Goal: Use online tool/utility: Utilize a website feature to perform a specific function

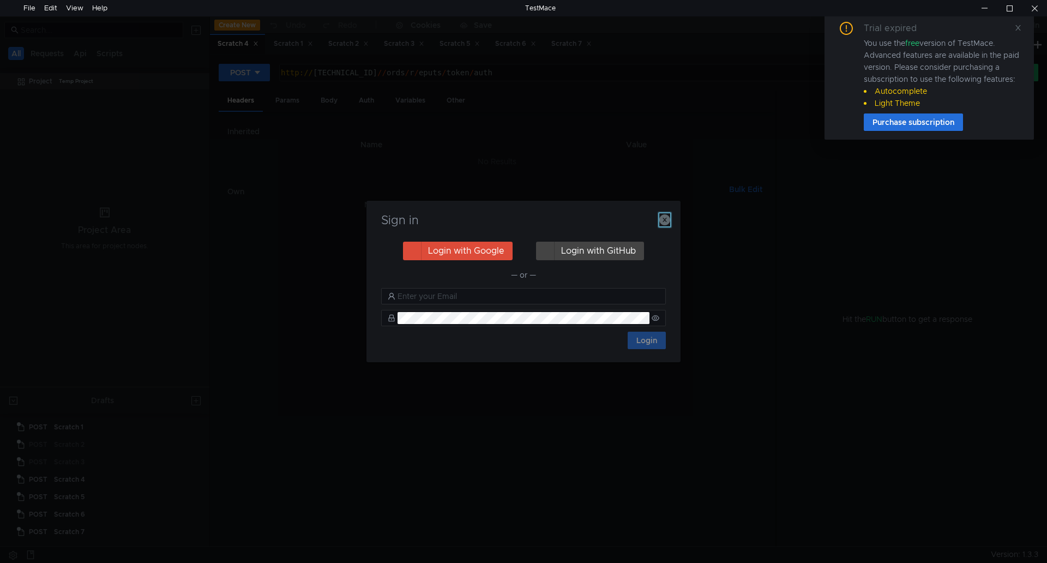
click at [660, 220] on icon "button" at bounding box center [664, 219] width 11 height 11
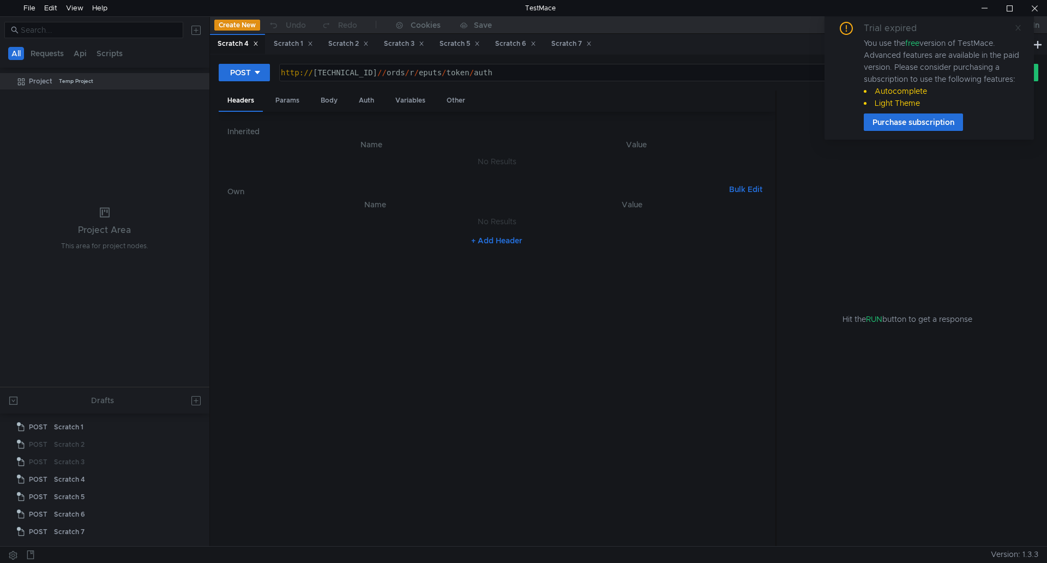
click at [1017, 28] on icon at bounding box center [1018, 28] width 8 height 8
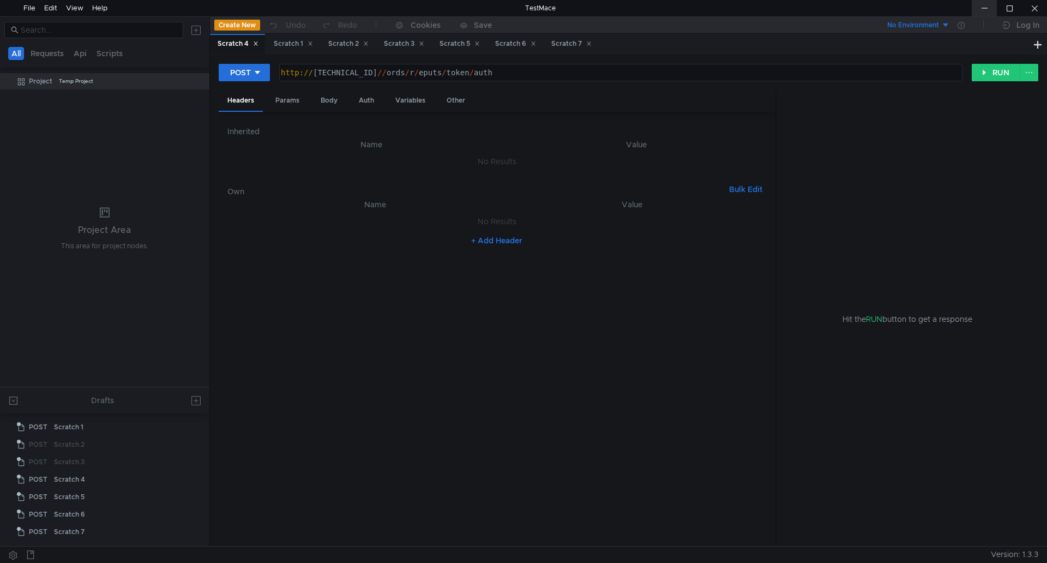
click at [988, 9] on div at bounding box center [984, 8] width 25 height 16
click at [63, 430] on div "Scratch 1" at bounding box center [68, 427] width 29 height 16
drag, startPoint x: 560, startPoint y: 76, endPoint x: 274, endPoint y: 70, distance: 285.8
click at [274, 70] on div "POST [URL][DOMAIN_NAME] https:// [DOMAIN_NAME] / ords / rr / eputs / public_tra…" at bounding box center [595, 72] width 753 height 19
click at [357, 77] on div "https:// [DOMAIN_NAME] / ords / rr / eputs / public_transport_calendar" at bounding box center [621, 72] width 682 height 16
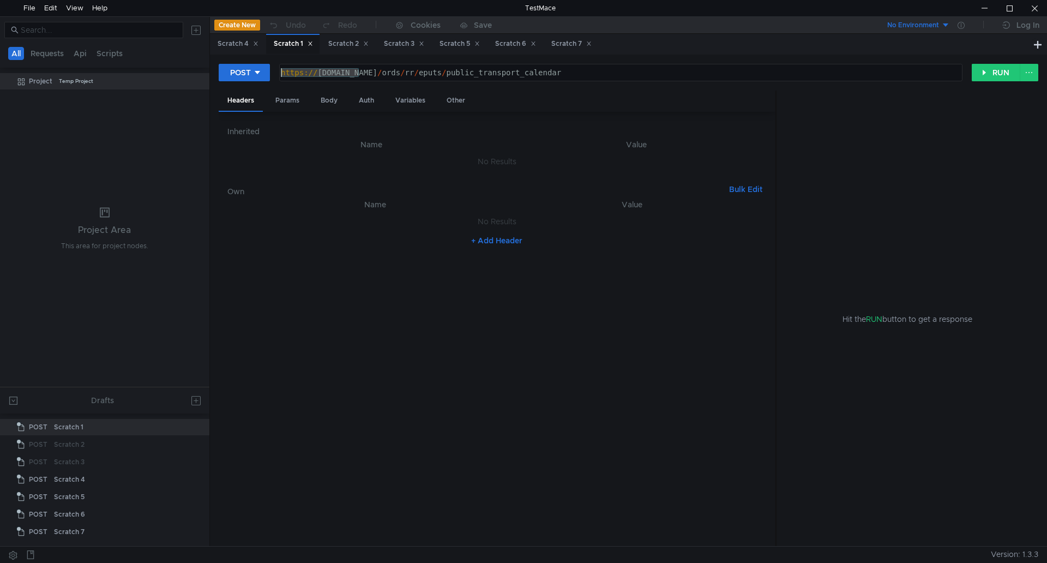
drag, startPoint x: 362, startPoint y: 73, endPoint x: 275, endPoint y: 83, distance: 87.9
click at [275, 83] on div "POST [URL][DOMAIN_NAME] https:// [DOMAIN_NAME] / ords / rr / eputs / public_tra…" at bounding box center [629, 76] width 820 height 27
paste textarea "[DOMAIN_NAME][URL]::"
click at [602, 71] on div "https:// [DOMAIN_NAME] / ords / rr / eputs / public_transport_calendar" at bounding box center [620, 81] width 682 height 26
drag, startPoint x: 607, startPoint y: 76, endPoint x: 480, endPoint y: 81, distance: 126.6
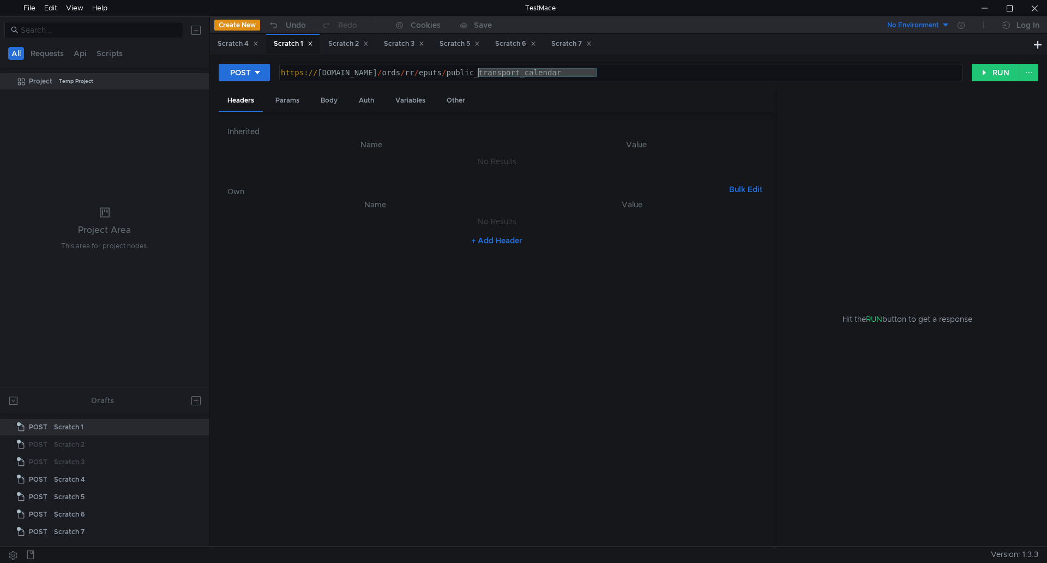
click at [480, 81] on div "https:// [DOMAIN_NAME] / ords / rr / eputs / public_transport_calendar" at bounding box center [620, 81] width 682 height 26
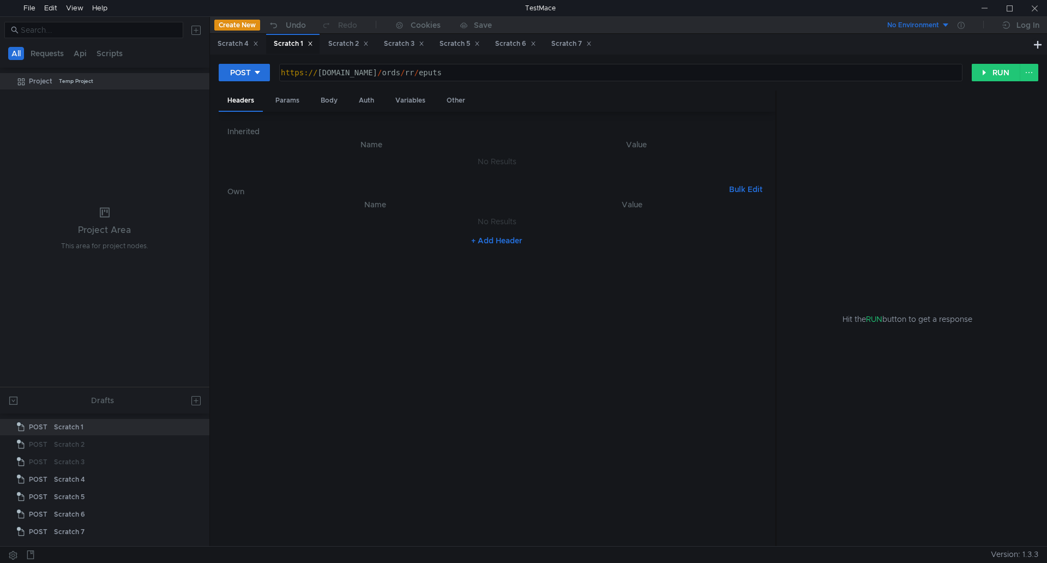
click at [488, 73] on div "https:// [DOMAIN_NAME] / ords / rr / eputs" at bounding box center [620, 81] width 682 height 26
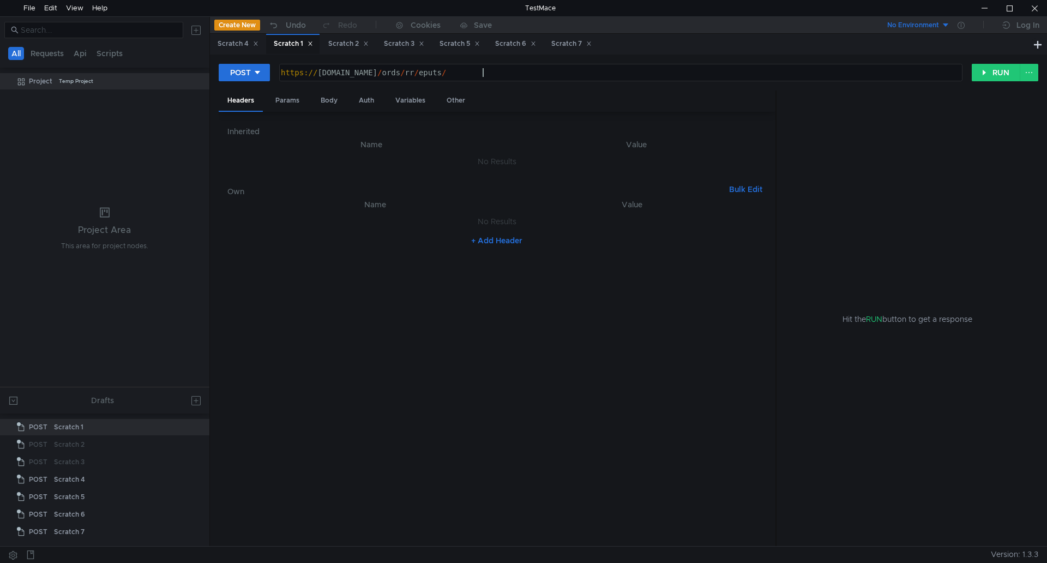
scroll to position [0, 14]
paste textarea "token/auth"
type textarea "[URL][DOMAIN_NAME]"
click at [986, 72] on button "RUN" at bounding box center [996, 72] width 49 height 17
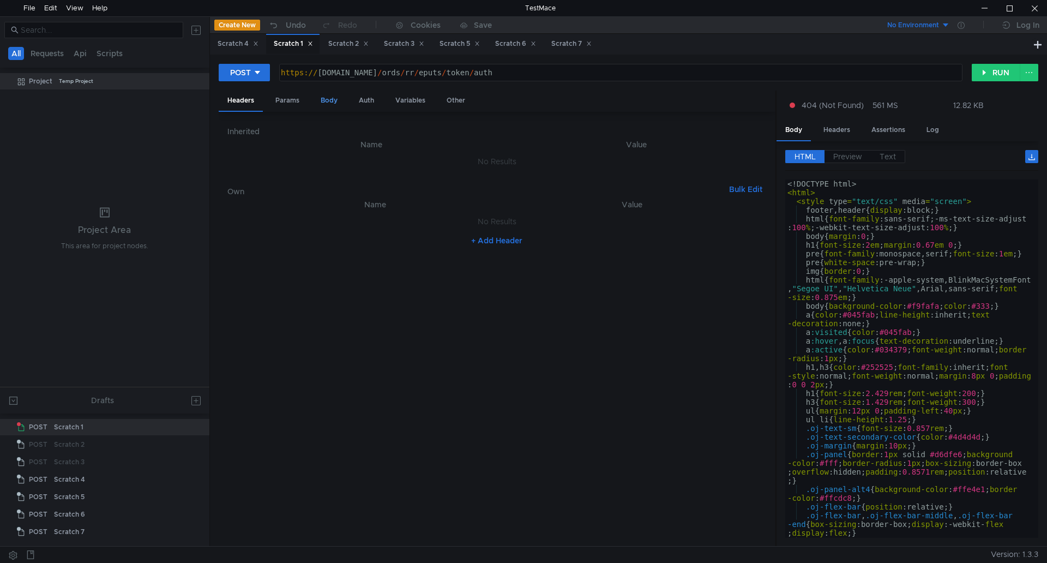
click at [333, 103] on div "Body" at bounding box center [329, 101] width 34 height 20
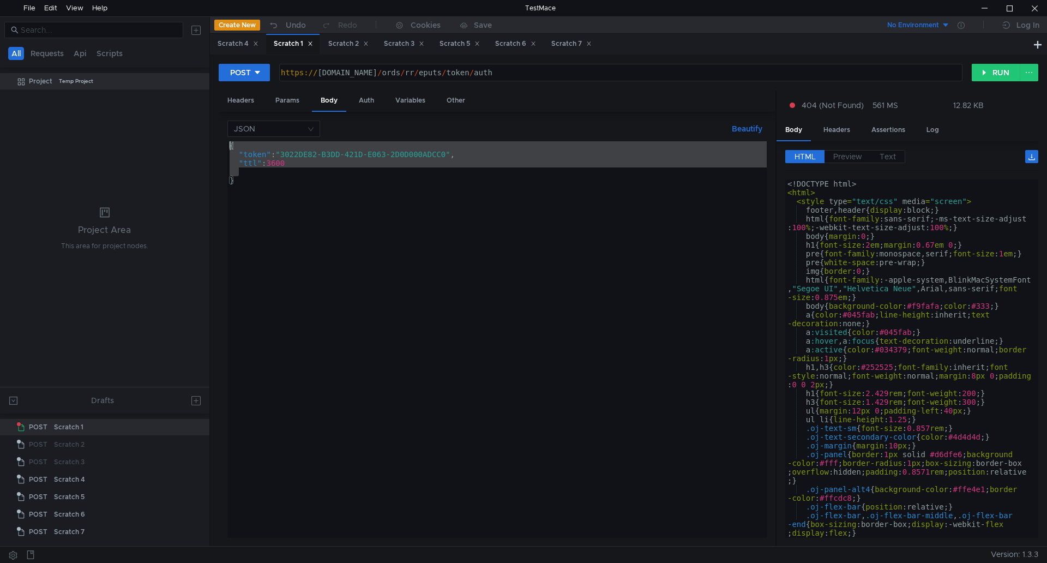
drag, startPoint x: 305, startPoint y: 171, endPoint x: 223, endPoint y: 144, distance: 86.6
click at [223, 144] on div "JSON Beautify { "token" : "3022DE82-B3DD-421D-E063-2D0D000ADCC0" , "ttl" : 3600…" at bounding box center [497, 329] width 557 height 435
type textarea "{ "token": "3022DE82-B3DD-421D-E063-2D0D000ADCC0","
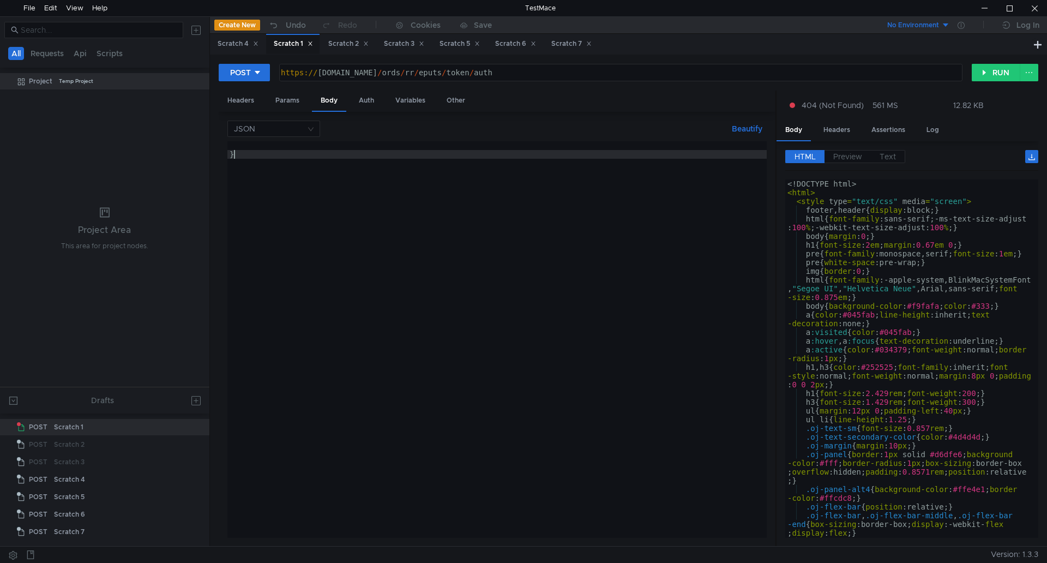
click at [247, 155] on div "}" at bounding box center [496, 348] width 539 height 414
type textarea "}"
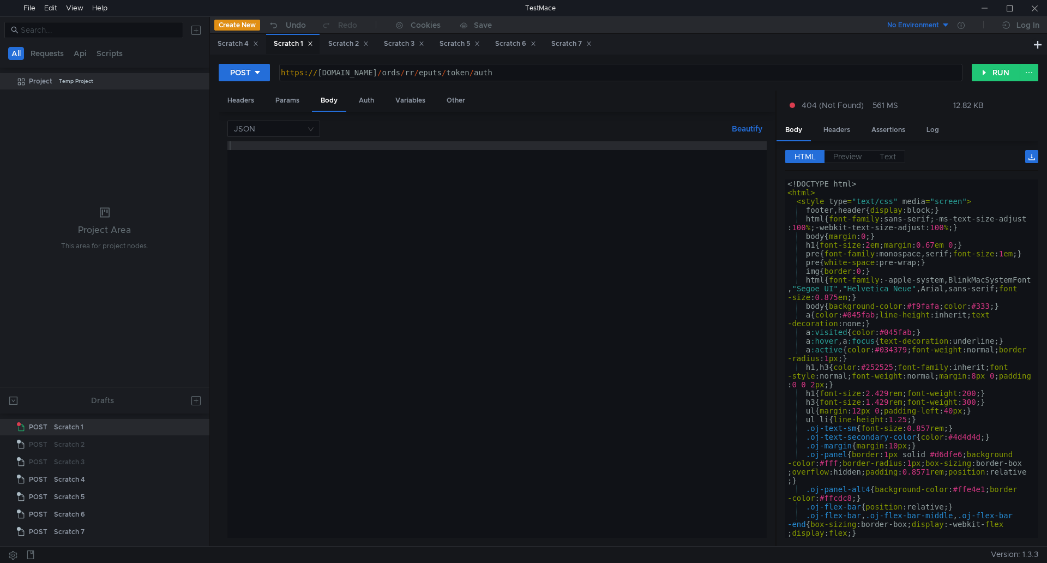
click at [241, 150] on div at bounding box center [496, 348] width 539 height 414
paste textarea "{"login": "login", "password": "password"}"
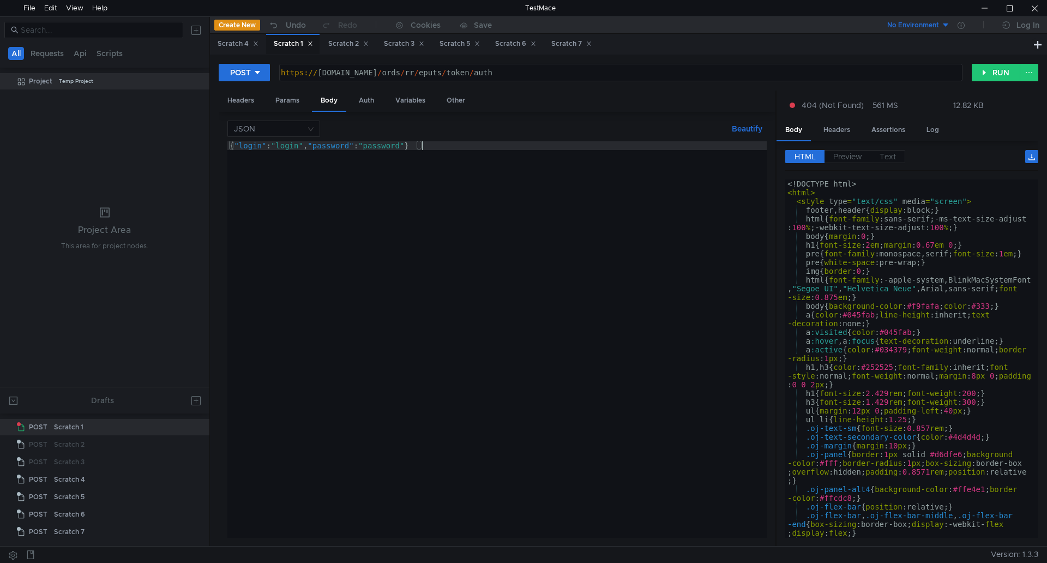
drag, startPoint x: 302, startPoint y: 148, endPoint x: 334, endPoint y: 155, distance: 32.4
click at [304, 148] on div "{ "login" : "login" , "password" : "password" }" at bounding box center [496, 348] width 539 height 414
paste textarea "API_USER_SIMETRA"
drag, startPoint x: 473, startPoint y: 142, endPoint x: 441, endPoint y: 148, distance: 32.7
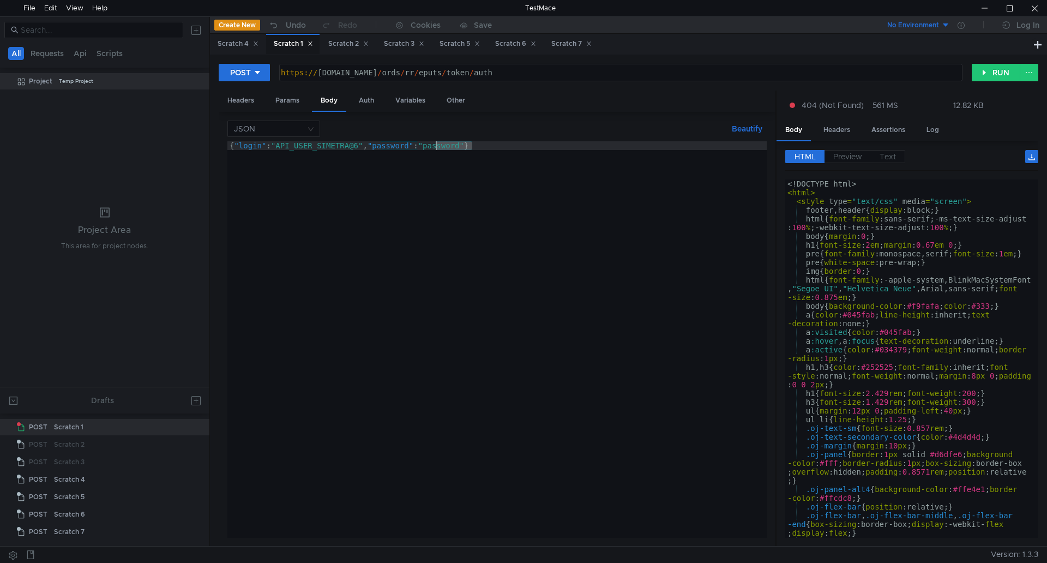
click at [438, 146] on div "{ "login" : "API_USER_SIMETRA@6" , "password" : "password" }" at bounding box center [496, 348] width 539 height 414
paste textarea "API_USER_SIMETRA"
type textarea "{"login": "API_USER_SIMETRA@6", "password": "API_USER_SIMETRA"}"
click at [991, 70] on button "RUN" at bounding box center [996, 72] width 49 height 17
click at [541, 76] on div "https:// [DOMAIN_NAME] / ords / rr / eputs / token / auth" at bounding box center [620, 81] width 682 height 26
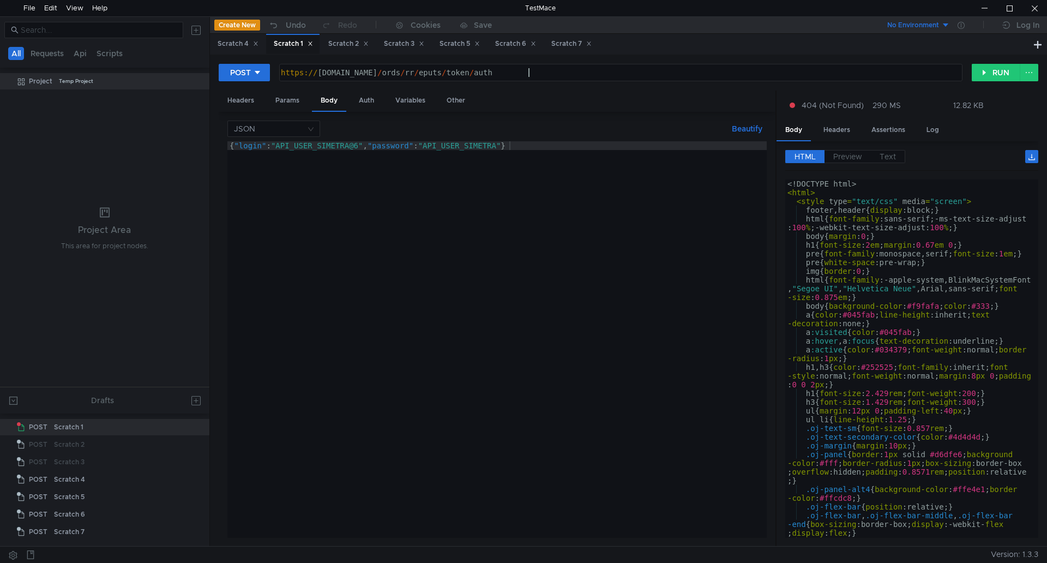
drag, startPoint x: 446, startPoint y: 72, endPoint x: 464, endPoint y: 76, distance: 18.0
click at [447, 73] on div "https:// [DOMAIN_NAME] / ords / rr / eputs / token / auth" at bounding box center [620, 81] width 682 height 26
type textarea "[URL][DOMAIN_NAME]"
click at [982, 67] on button "RUN" at bounding box center [996, 72] width 49 height 17
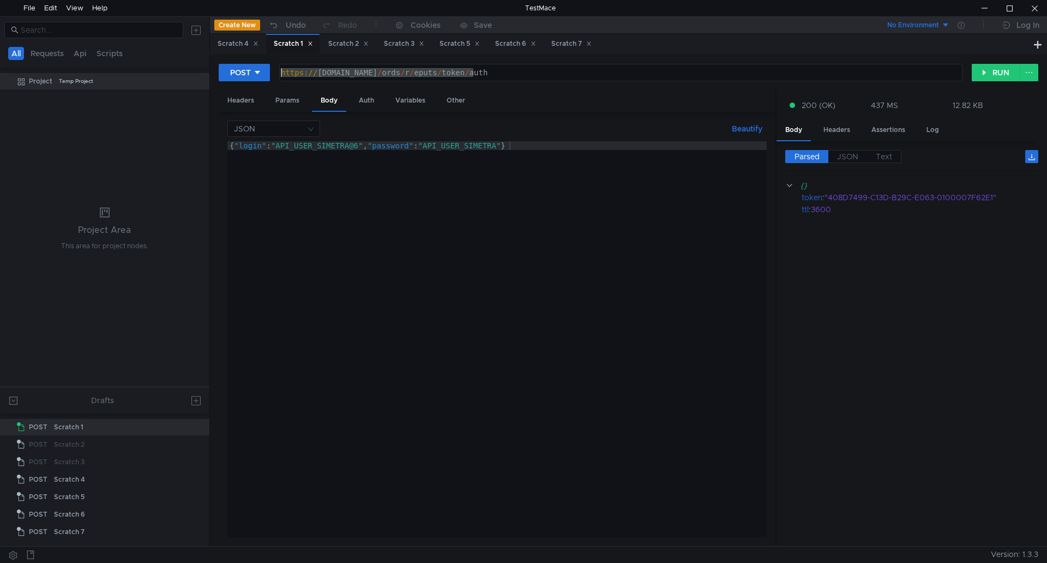
drag, startPoint x: 475, startPoint y: 71, endPoint x: 280, endPoint y: 74, distance: 194.7
click at [280, 74] on div "https:// [DOMAIN_NAME] / ords / r / eputs / token / auth" at bounding box center [620, 81] width 682 height 26
drag, startPoint x: 803, startPoint y: 207, endPoint x: 801, endPoint y: 199, distance: 9.0
click at [801, 199] on div "{} token : "408D7499-C13D-B29C-E063-0100007F62E1" ttl : 3600" at bounding box center [911, 197] width 253 height 36
click at [524, 147] on div "{ "login" : "API_USER_SIMETRA@6" , "password" : "API_USER_SIMETRA" }" at bounding box center [496, 348] width 539 height 414
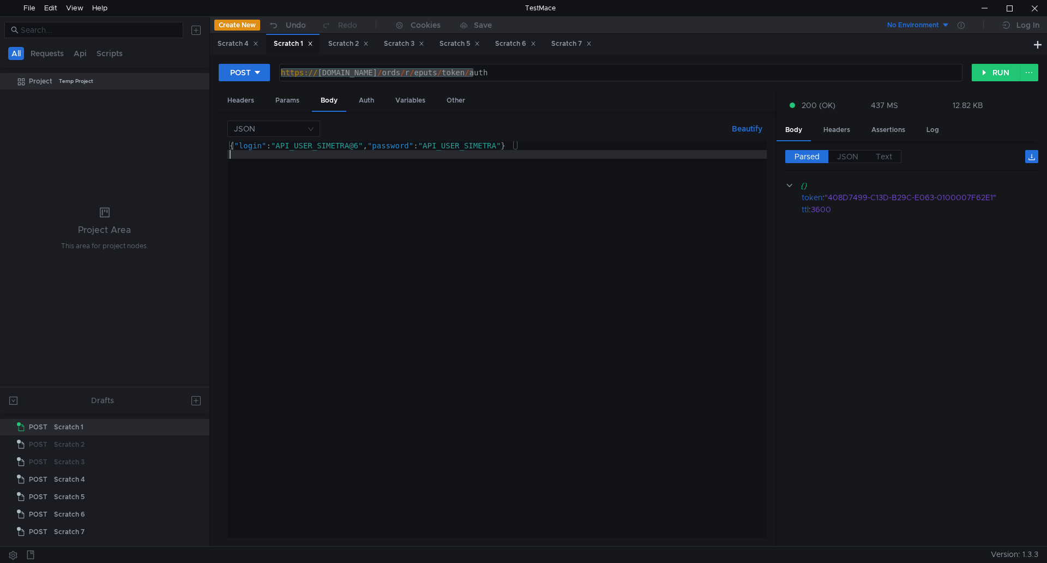
scroll to position [0, 0]
click at [515, 147] on div "{ "login" : "API_USER_SIMETRA@6" , "password" : "API_USER_SIMETRA" }" at bounding box center [496, 348] width 539 height 414
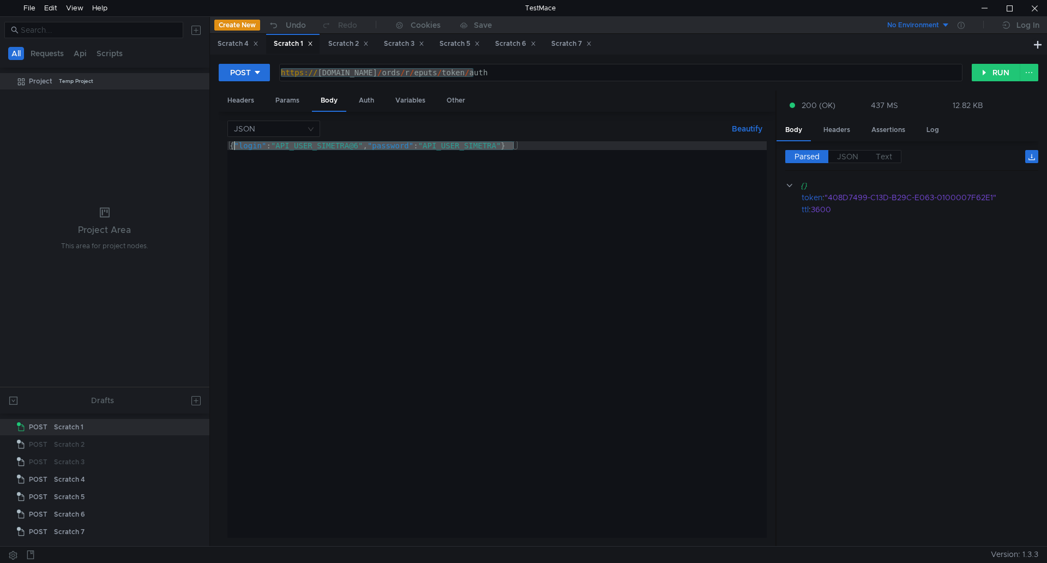
drag, startPoint x: 515, startPoint y: 147, endPoint x: 258, endPoint y: 154, distance: 257.0
click at [239, 148] on div "{ "login" : "API_USER_SIMETRA@6" , "password" : "API_USER_SIMETRA" }" at bounding box center [496, 348] width 539 height 414
paste textarea "3600"
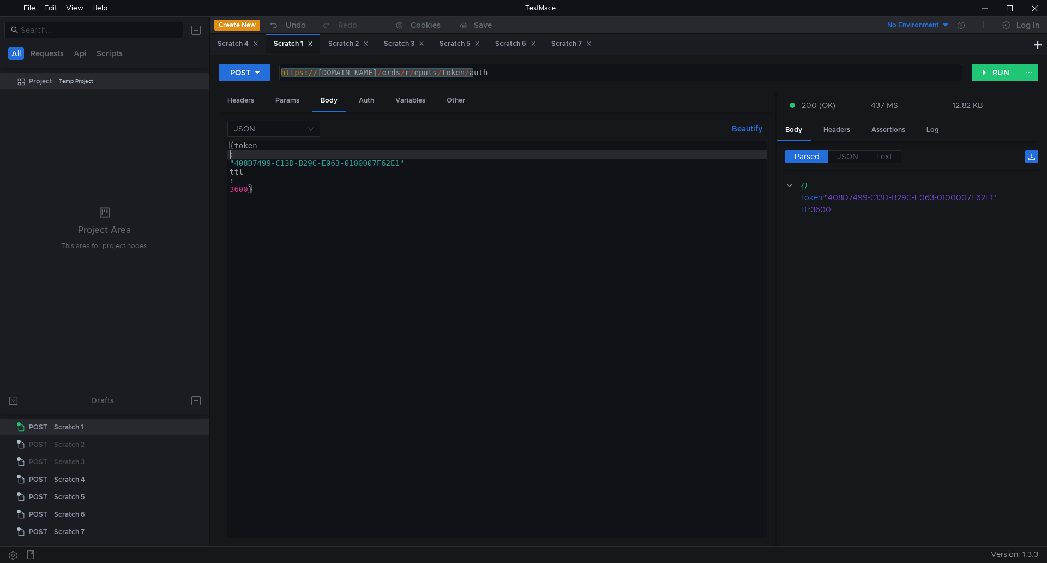
drag, startPoint x: 227, startPoint y: 156, endPoint x: 248, endPoint y: 166, distance: 22.7
click at [228, 156] on div "{ token : "408D7499-C13D-B29C-E063-0100007F62E1" ttl : 3600 }" at bounding box center [496, 348] width 539 height 414
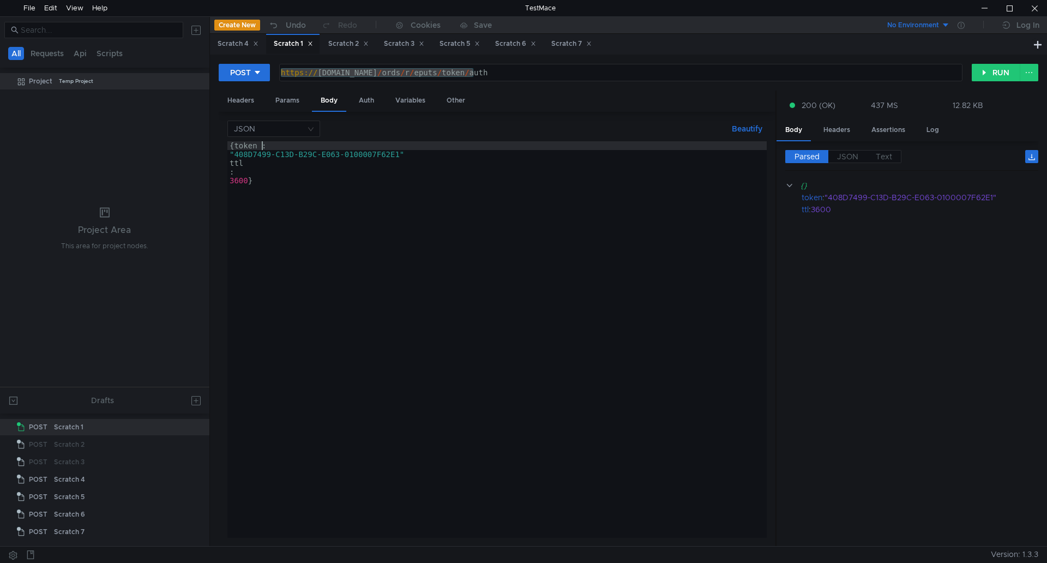
scroll to position [0, 2]
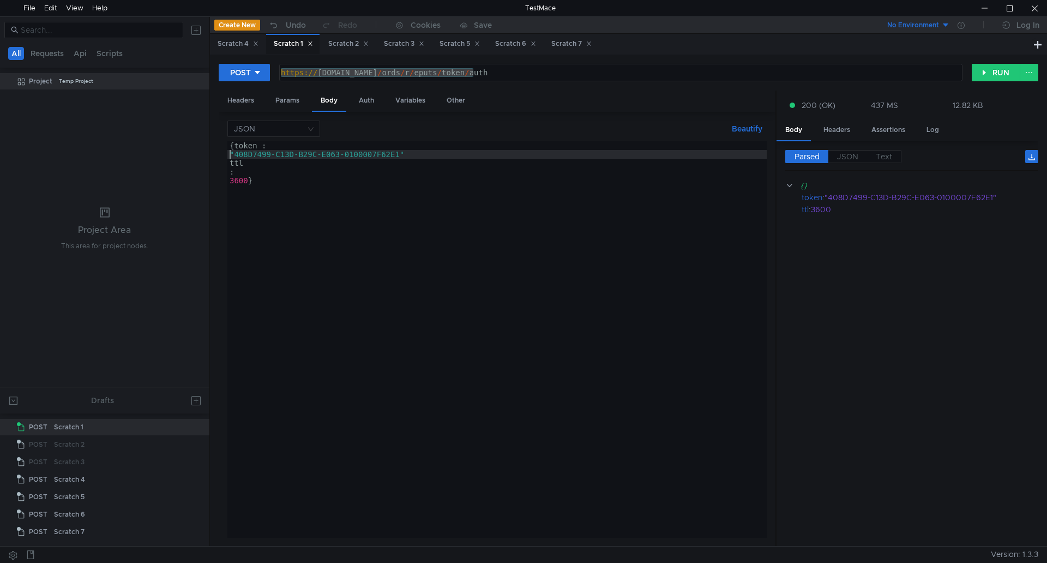
click at [229, 155] on div "{ token : "408D7499-C13D-B29C-E063-0100007F62E1" ttl : 3600 }" at bounding box center [496, 348] width 539 height 414
click at [228, 155] on div "{ token : "408D7499-C13D-B29C-E063-0100007F62E1" ttl : 3600 }" at bounding box center [496, 348] width 539 height 414
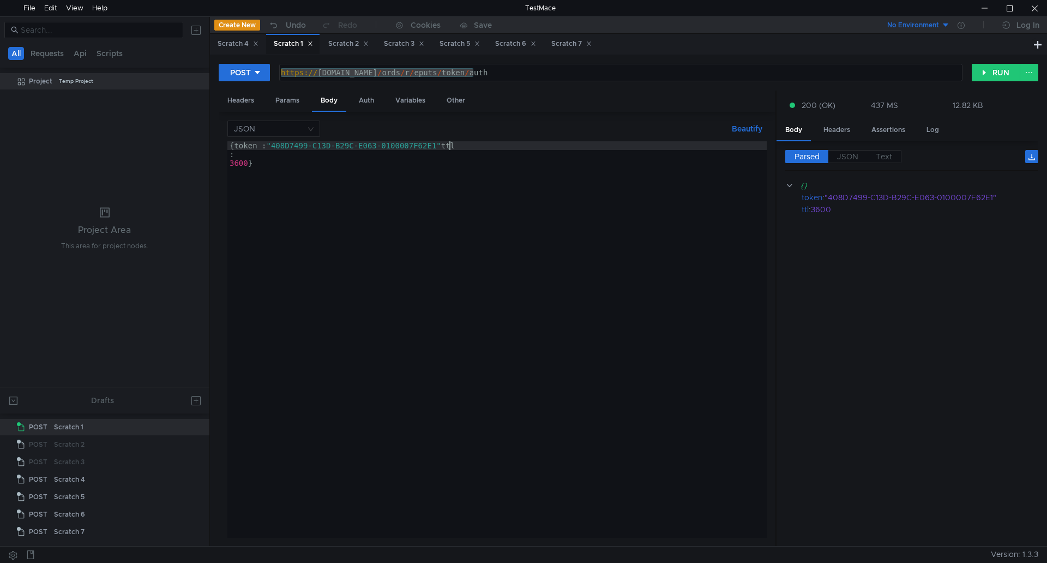
scroll to position [0, 16]
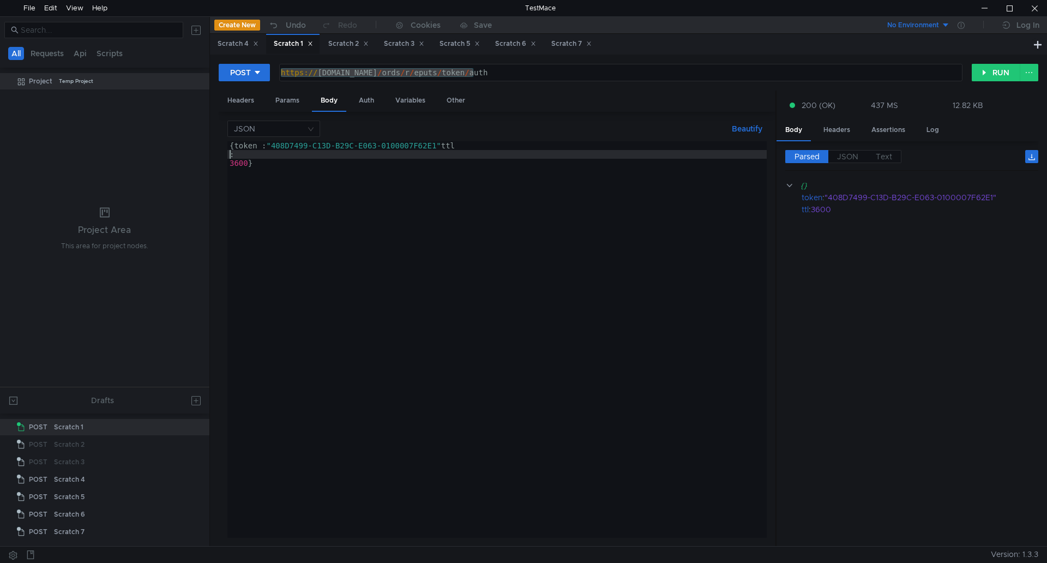
click at [231, 159] on div "{ token : "408D7499-C13D-B29C-E063-0100007F62E1" ttl : 3600 }" at bounding box center [496, 348] width 539 height 414
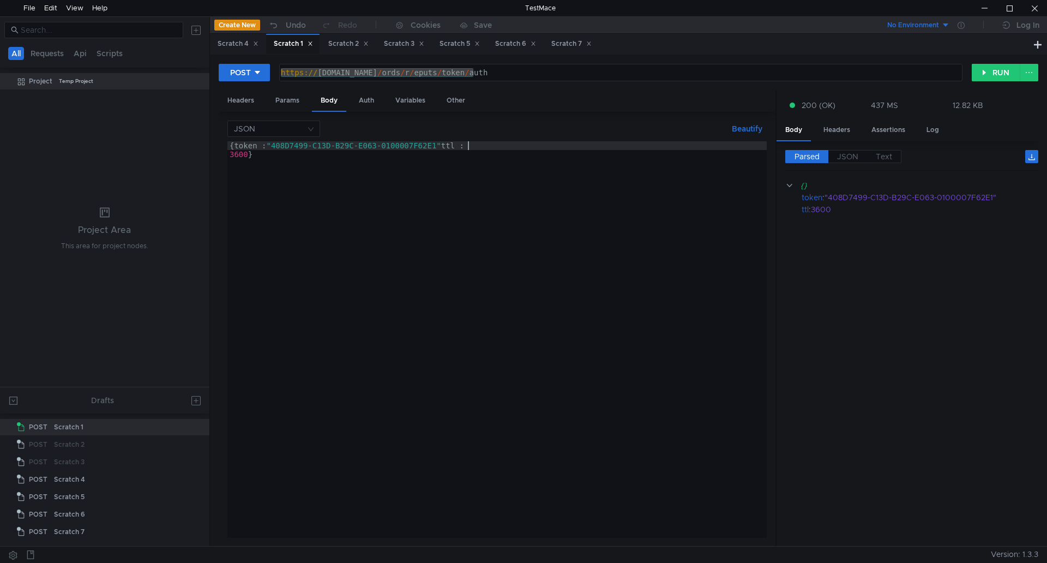
scroll to position [0, 17]
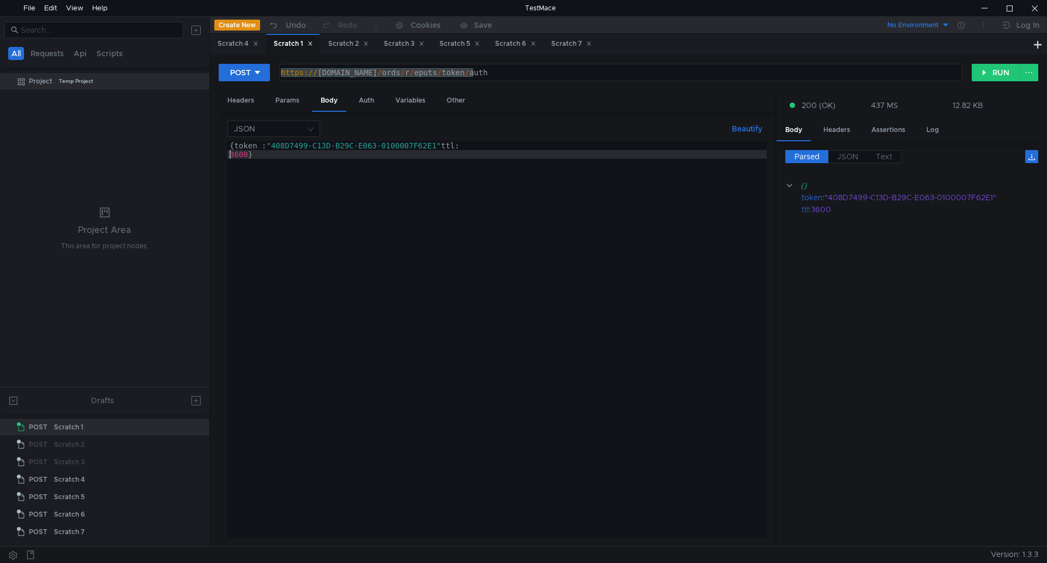
click at [231, 158] on div "{ token : "408D7499-C13D-B29C-E063-0100007F62E1" ttl: 3600 }" at bounding box center [496, 348] width 539 height 414
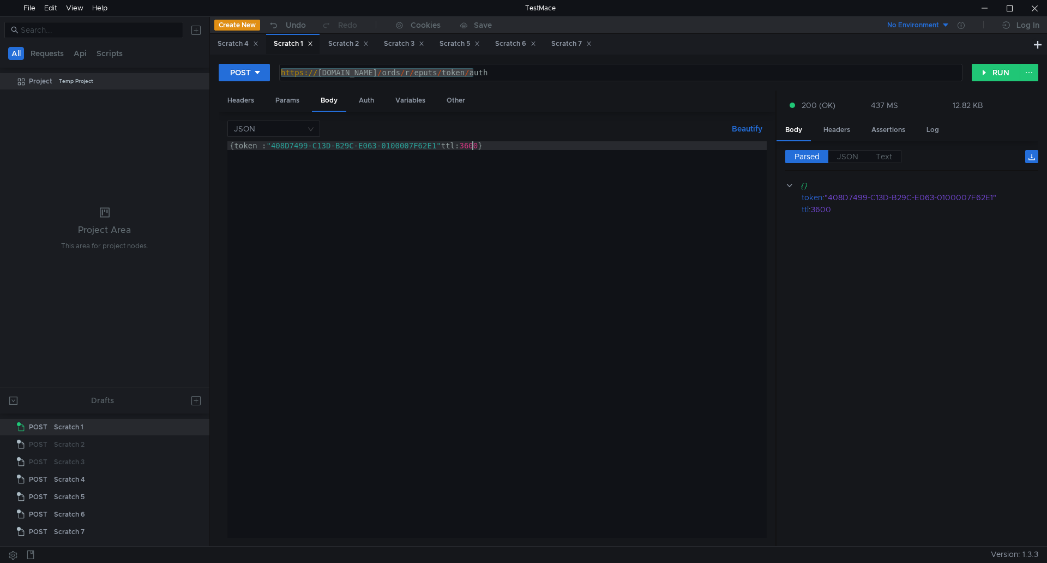
type textarea "{token : "408D7499-C13D-B29C-E063-0100007F62E1" ttl: 3600}"
drag, startPoint x: 490, startPoint y: 146, endPoint x: 503, endPoint y: 149, distance: 13.1
click at [491, 146] on div "{ token : "408D7499-C13D-B29C-E063-0100007F62E1" ttl: 3600 }" at bounding box center [496, 348] width 539 height 414
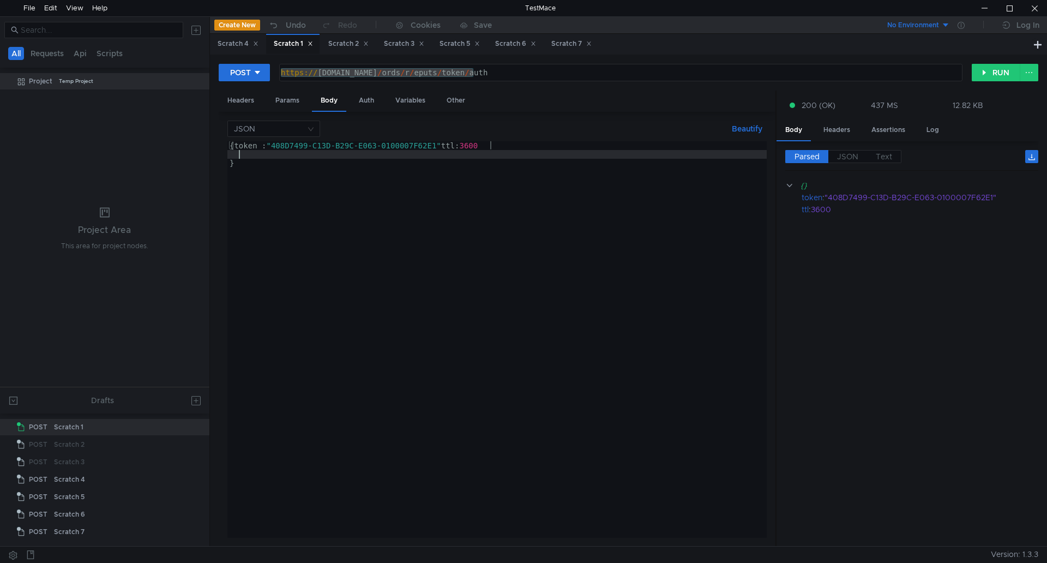
scroll to position [0, 0]
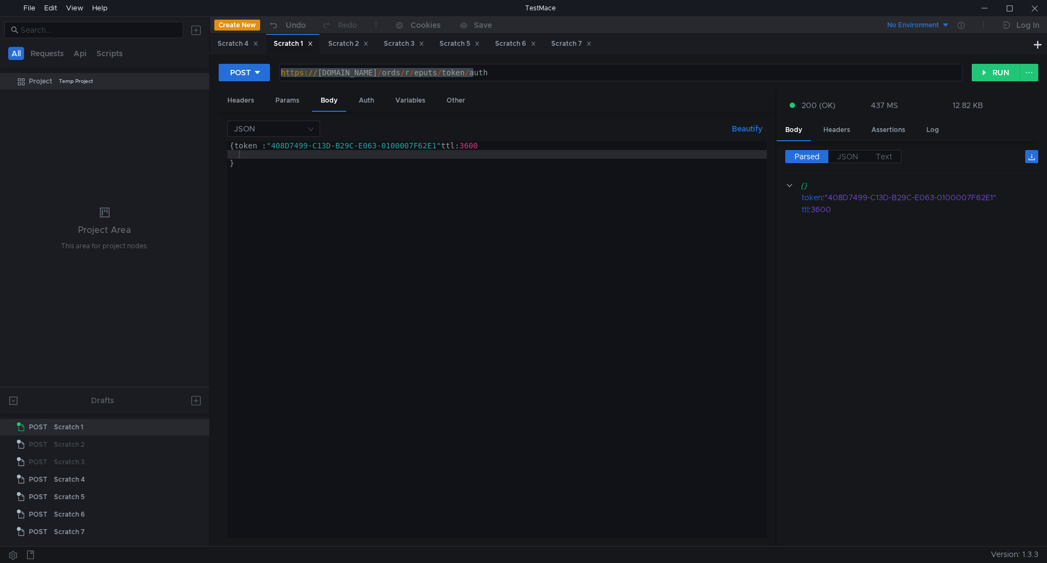
drag, startPoint x: 542, startPoint y: 80, endPoint x: 535, endPoint y: 74, distance: 8.9
click at [542, 80] on div "https:// [DOMAIN_NAME] / ords / r / eputs / token / auth" at bounding box center [620, 81] width 682 height 26
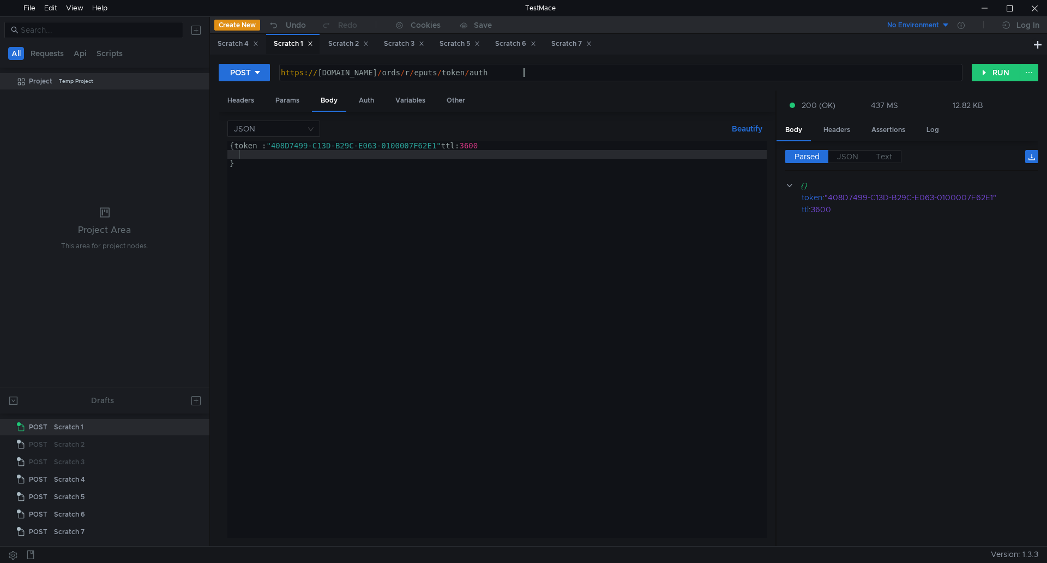
click at [535, 74] on div "https:// [DOMAIN_NAME] / ords / r / eputs / token / auth" at bounding box center [620, 81] width 682 height 26
drag, startPoint x: 533, startPoint y: 73, endPoint x: 479, endPoint y: 76, distance: 53.6
click at [479, 76] on div "https:// [DOMAIN_NAME] / ords / r / eputs / token / auth" at bounding box center [620, 81] width 682 height 26
paste textarea "public_transport_routes"
type textarea "[URL][DOMAIN_NAME]"
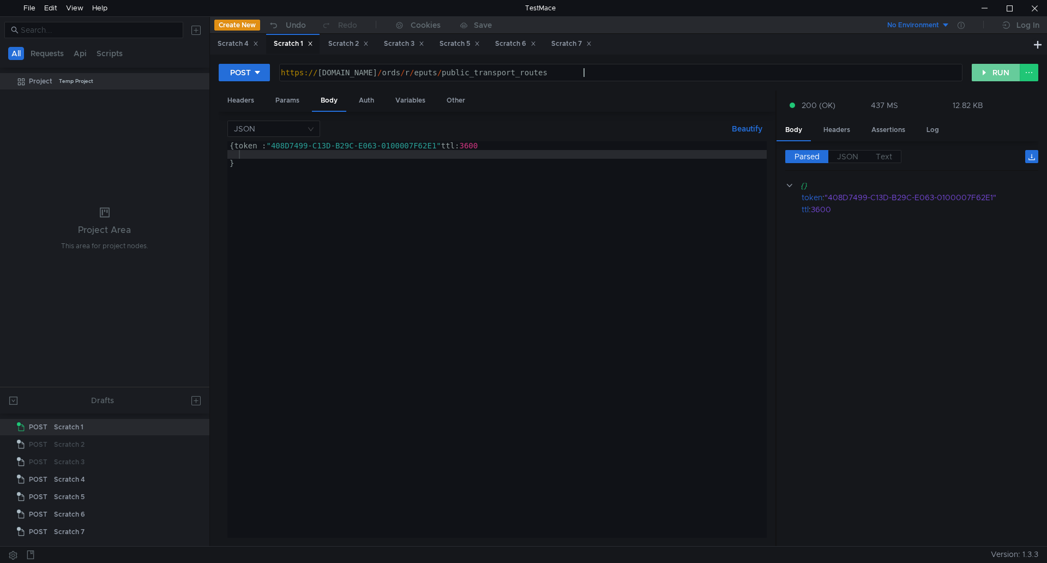
click at [981, 72] on button "RUN" at bounding box center [996, 72] width 49 height 17
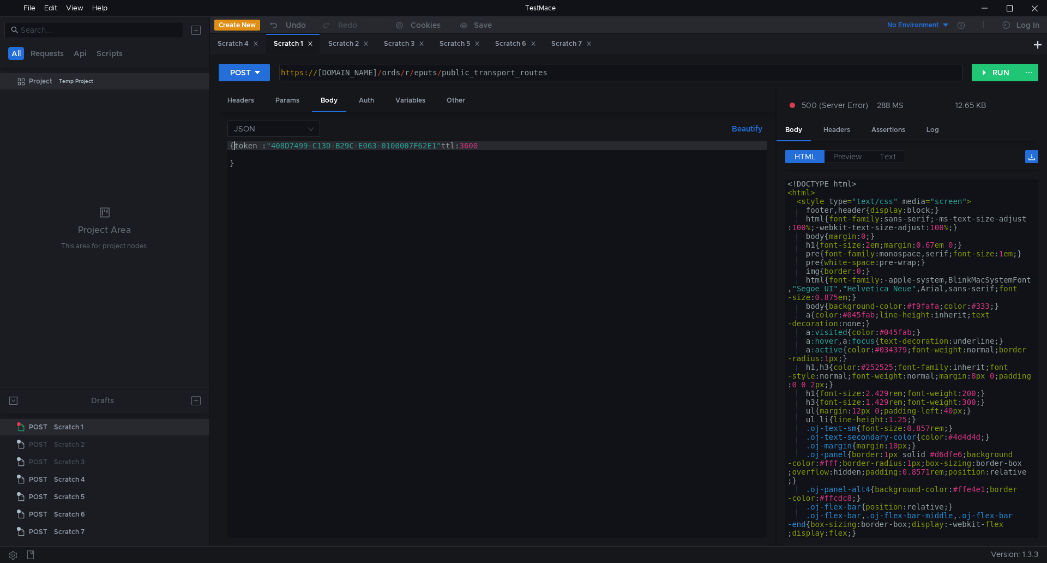
click at [234, 145] on div "{ token : "408D7499-C13D-B29C-E063-0100007F62E1" ttl: 3600 }" at bounding box center [496, 348] width 539 height 414
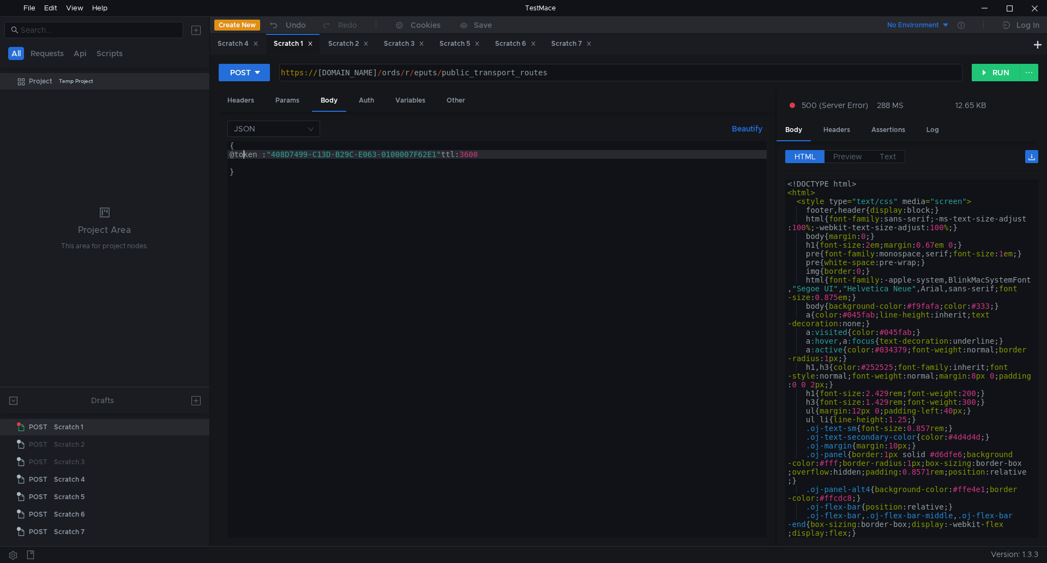
scroll to position [0, 1]
click at [265, 154] on div "{ "token : " 408D 7499 -C13D-B29C-E 063 -0100007F 62E1 " ttl: 3600 }" at bounding box center [496, 348] width 539 height 414
drag, startPoint x: 509, startPoint y: 153, endPoint x: 469, endPoint y: 157, distance: 39.9
click at [464, 153] on div "{ "token" : "408D7499-C13D-B29C-E063-0100007F62E1" ttl: 3600 }" at bounding box center [496, 348] width 539 height 414
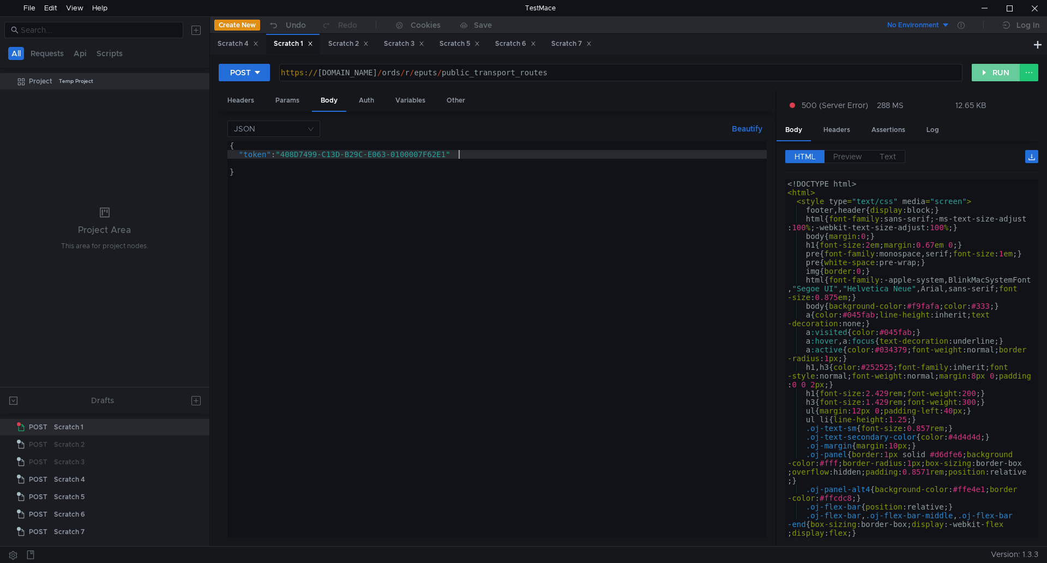
type textarea ""token" : "408D7499-C13D-B29C-E063-0100007F62E1""
click at [979, 70] on button "RUN" at bounding box center [996, 72] width 49 height 17
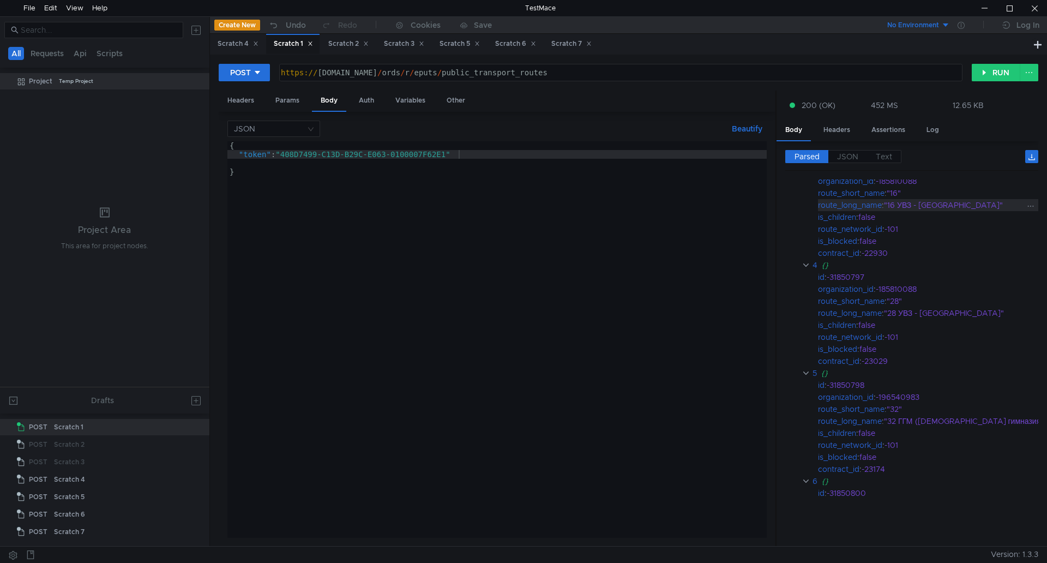
scroll to position [0, 0]
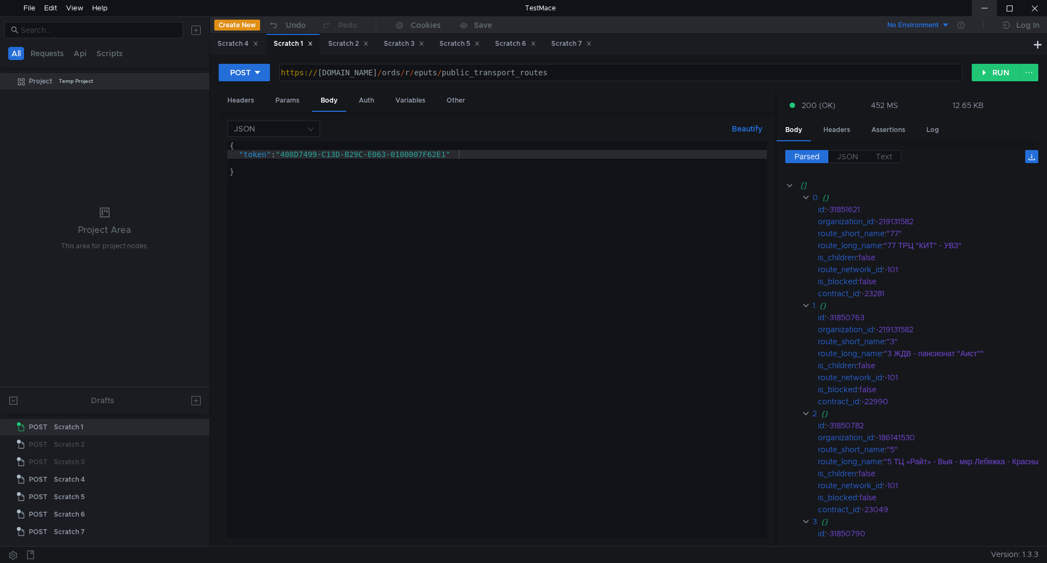
click at [982, 10] on div at bounding box center [984, 8] width 25 height 16
